Goal: Task Accomplishment & Management: Manage account settings

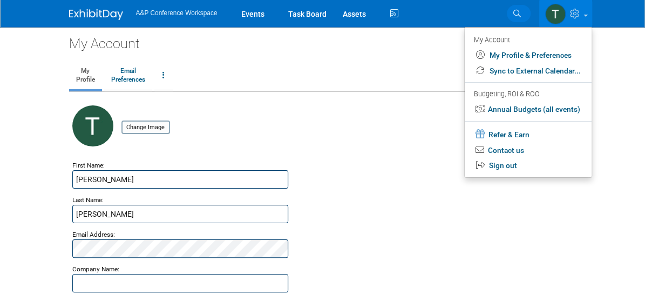
click at [0, 0] on span "Search" at bounding box center [0, 0] width 0 height 0
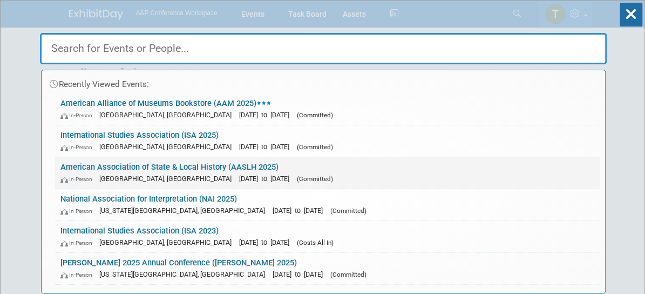
click at [169, 171] on link "American Association of State & Local History (AASLH 2025) In-Person Cincinnati…" at bounding box center [327, 172] width 545 height 31
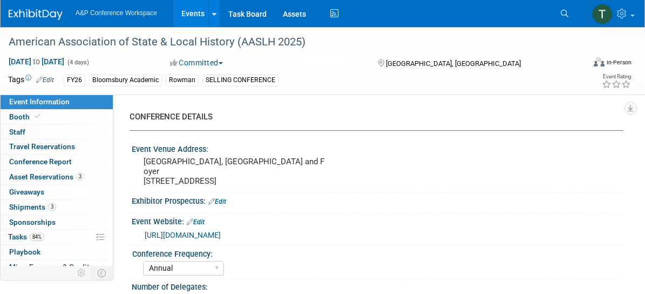
select select "Annual"
select select "Level 2"
select select "In-Person Booth"
select select "Museum Professionals"
select select "Bloomsbury Academic"
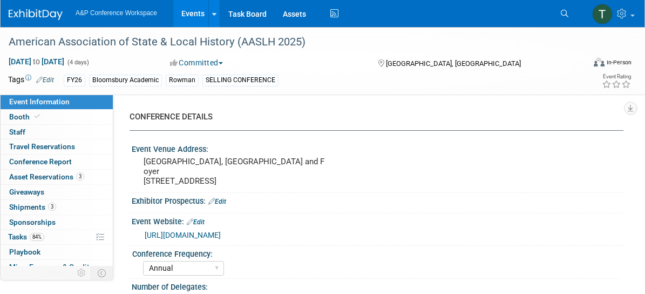
select select "[PERSON_NAME]"
select select "Brand/Subject Presence​"
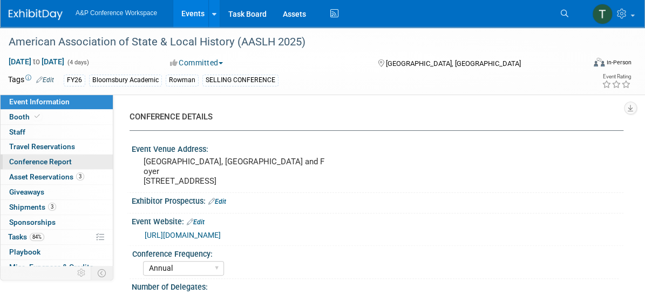
click at [52, 161] on span "Conference Report" at bounding box center [40, 161] width 63 height 9
select select "NO"
select select "YES"
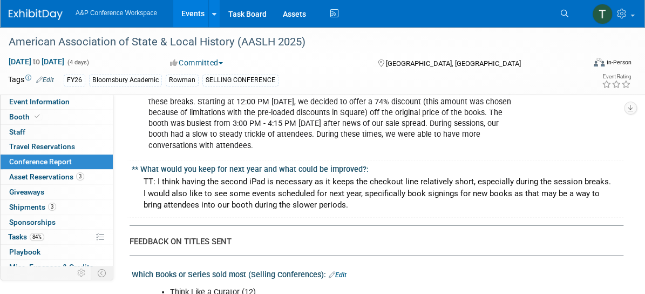
scroll to position [1074, 0]
click at [335, 174] on div "TT: I think having the second iPad is necessary as it keeps the checkout line r…" at bounding box center [378, 194] width 476 height 40
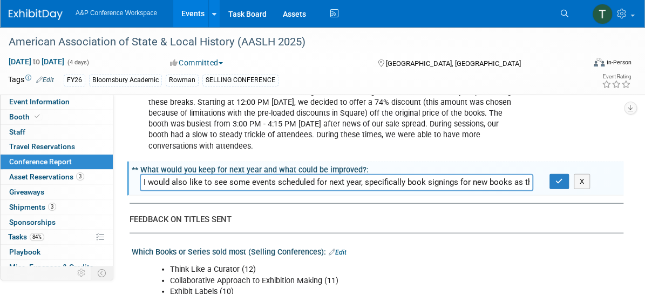
scroll to position [0, 734]
drag, startPoint x: 473, startPoint y: 159, endPoint x: 570, endPoint y: 153, distance: 96.8
click at [570, 174] on div "TT: I think having the second iPad is necessary as it keeps the checkout line r…" at bounding box center [378, 182] width 492 height 17
click at [531, 174] on input "TT: I think having the second iPad is necessary as it keeps the checkout line r…" at bounding box center [336, 182] width 393 height 17
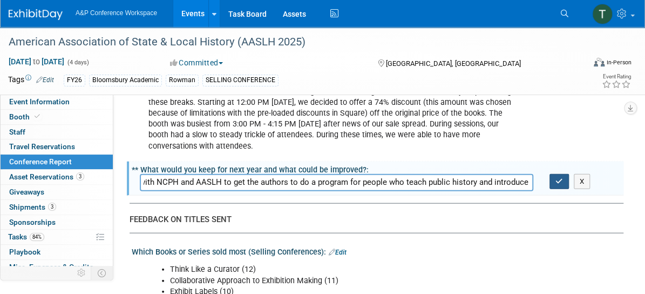
type input "TT: I think having the second iPad is necessary as it keeps the checkout line r…"
click at [556, 178] on icon "button" at bounding box center [559, 181] width 8 height 7
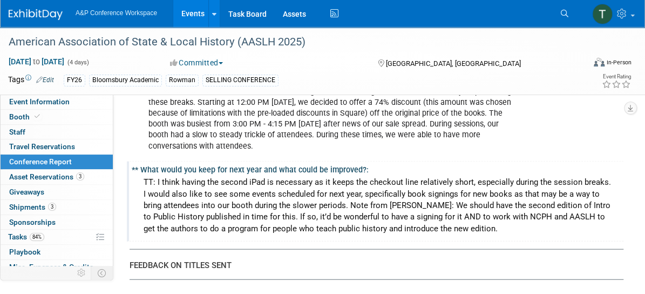
click at [366, 180] on div "TT: I think having the second iPad is necessary as it keeps the checkout line r…" at bounding box center [378, 205] width 476 height 63
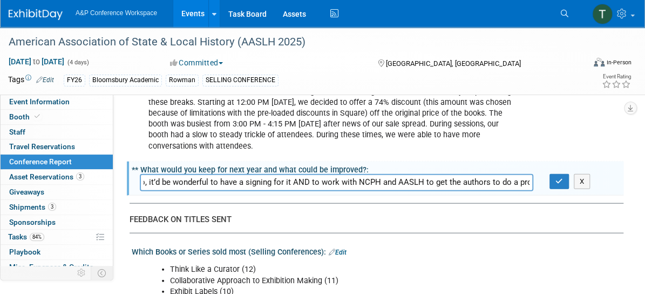
scroll to position [0, 1772]
drag, startPoint x: 492, startPoint y: 154, endPoint x: 602, endPoint y: 176, distance: 112.9
click at [166, 174] on input "TT: I think having the second iPad is necessary as it keeps the checkout line r…" at bounding box center [336, 182] width 393 height 17
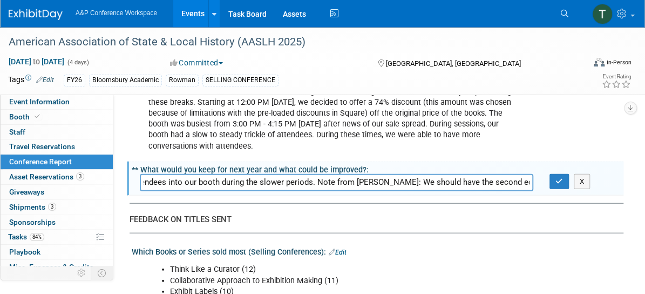
click at [376, 174] on input "TT: I think having the second iPad is necessary as it keeps the checkout line r…" at bounding box center [336, 182] width 393 height 17
paste input "2026 AASLH conference, but the fact that they are doing a joint conference with…"
click at [198, 174] on input "TT: I think having the second iPad is necessary as it keeps the checkout line r…" at bounding box center [336, 182] width 393 height 17
drag, startPoint x: 300, startPoint y: 157, endPoint x: 393, endPoint y: 161, distance: 92.9
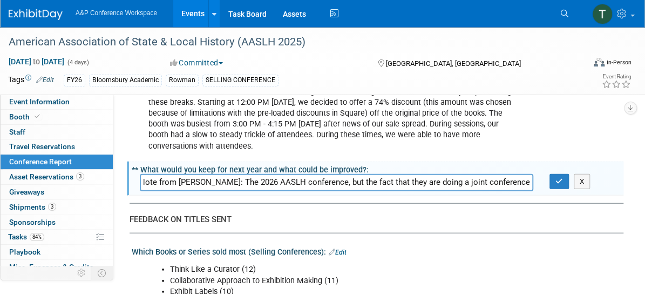
click at [393, 174] on input "TT: I think having the second iPad is necessary as it keeps the checkout line r…" at bounding box center [336, 182] width 393 height 17
drag, startPoint x: 417, startPoint y: 157, endPoint x: 439, endPoint y: 160, distance: 21.8
click at [439, 174] on input "TT: I think having the second iPad is necessary as it keeps the checkout line r…" at bounding box center [336, 182] width 393 height 17
click at [417, 174] on input "TT: I think having the second iPad is necessary as it keeps the checkout line r…" at bounding box center [336, 182] width 393 height 17
type input "TT: I think having the second iPad is necessary as it keeps the checkout line r…"
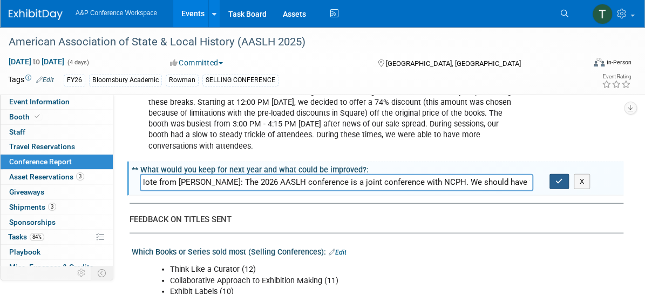
click at [557, 178] on icon "button" at bounding box center [559, 181] width 8 height 7
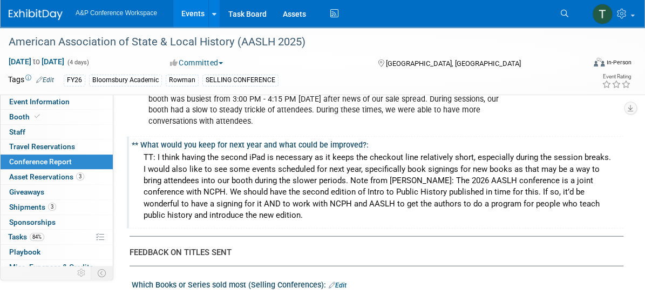
scroll to position [1101, 0]
